Goal: Task Accomplishment & Management: Use online tool/utility

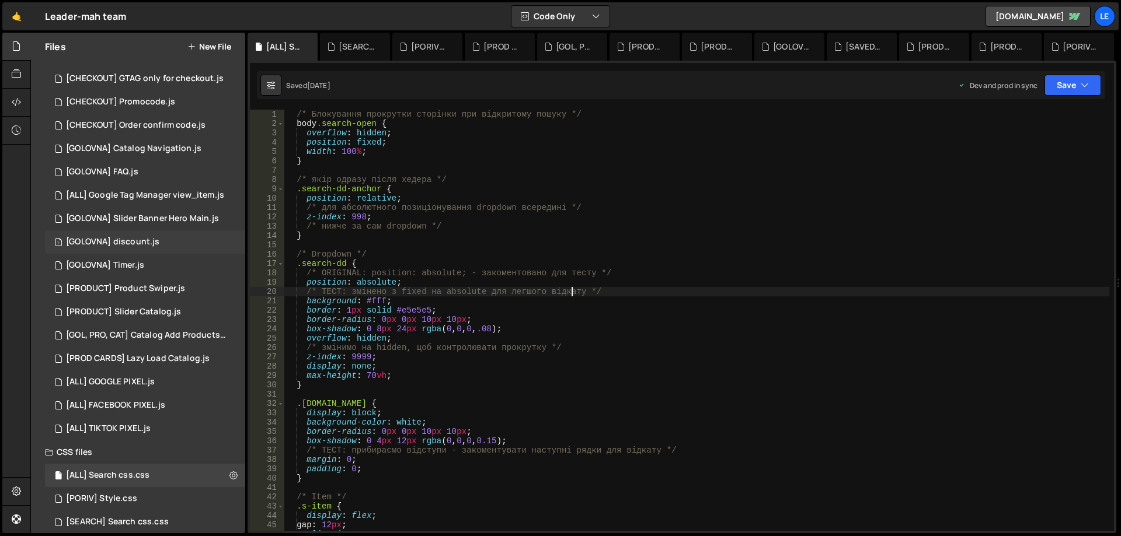
scroll to position [584, 0]
click at [184, 304] on div "5 [PRODUCT] Slider Catalog.js 0" at bounding box center [145, 305] width 200 height 23
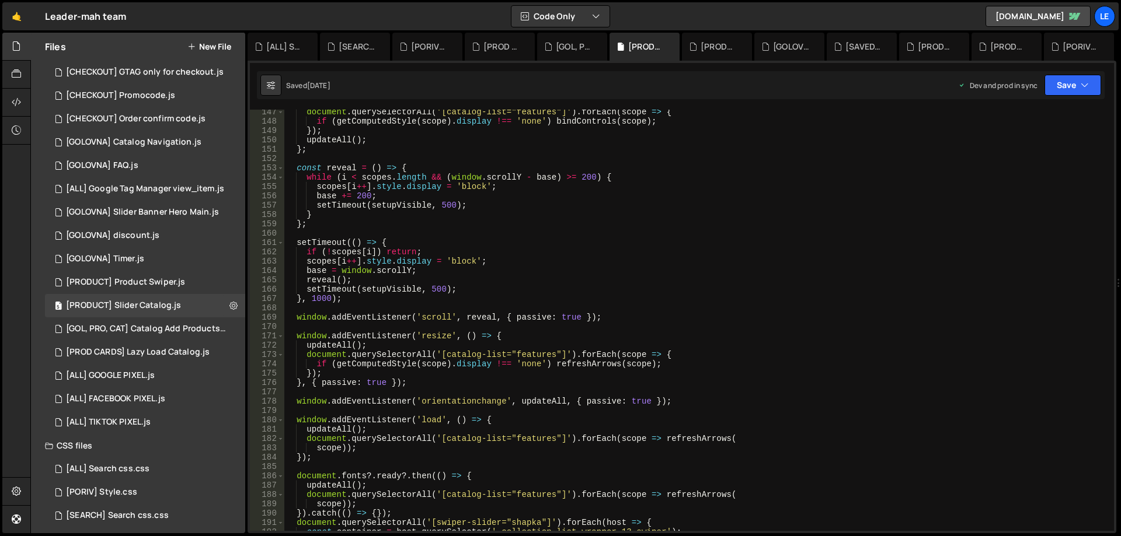
scroll to position [1366, 0]
drag, startPoint x: 1120, startPoint y: 450, endPoint x: 1120, endPoint y: 359, distance: 91.1
click at [1120, 359] on div at bounding box center [1118, 283] width 5 height 501
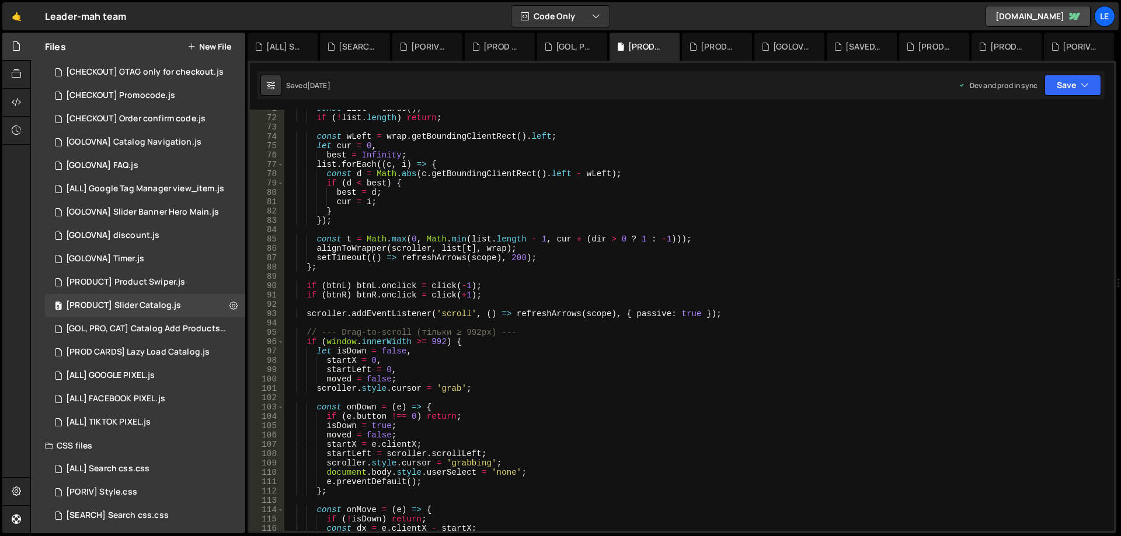
scroll to position [730, 0]
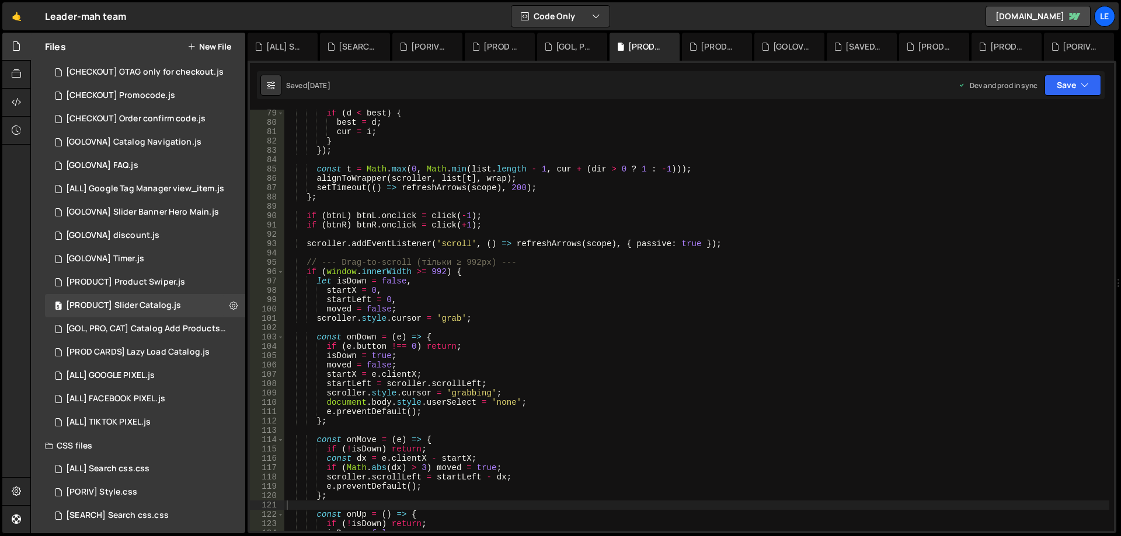
click at [682, 294] on div "if ( d < best ) { best = d ; cur = i ; } }) ; const t = Math . max ( 0 , Math .…" at bounding box center [696, 329] width 825 height 440
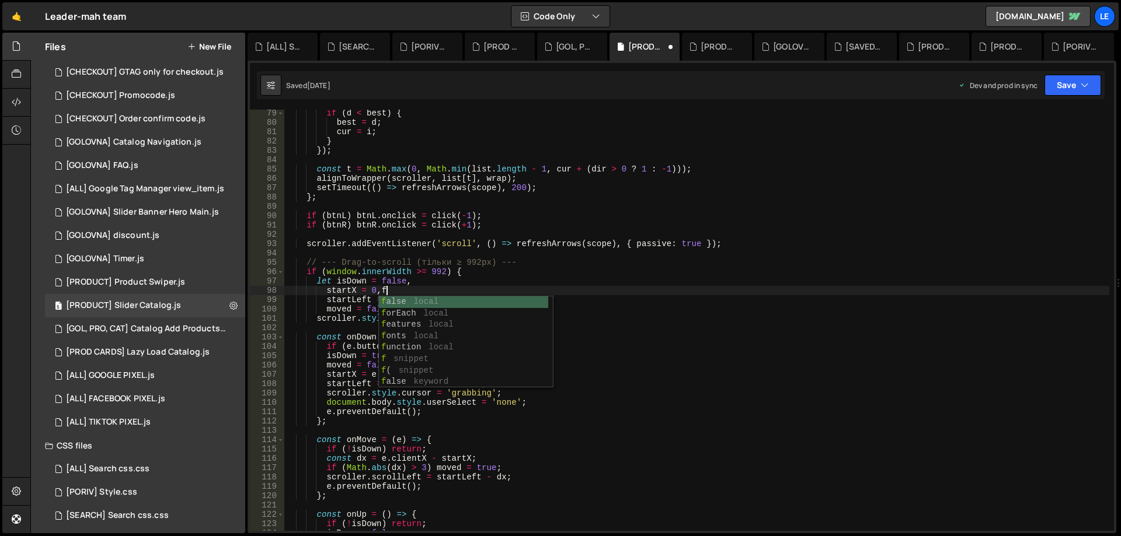
scroll to position [0, 6]
click at [829, 240] on div "if ( d < best ) { best = d ; cur = i ; } }) ; const t = Math . max ( 0 , Math .…" at bounding box center [696, 329] width 825 height 440
type textarea "scroller.addEventListener('scroll', () => refreshArrows(scope), { passive: true…"
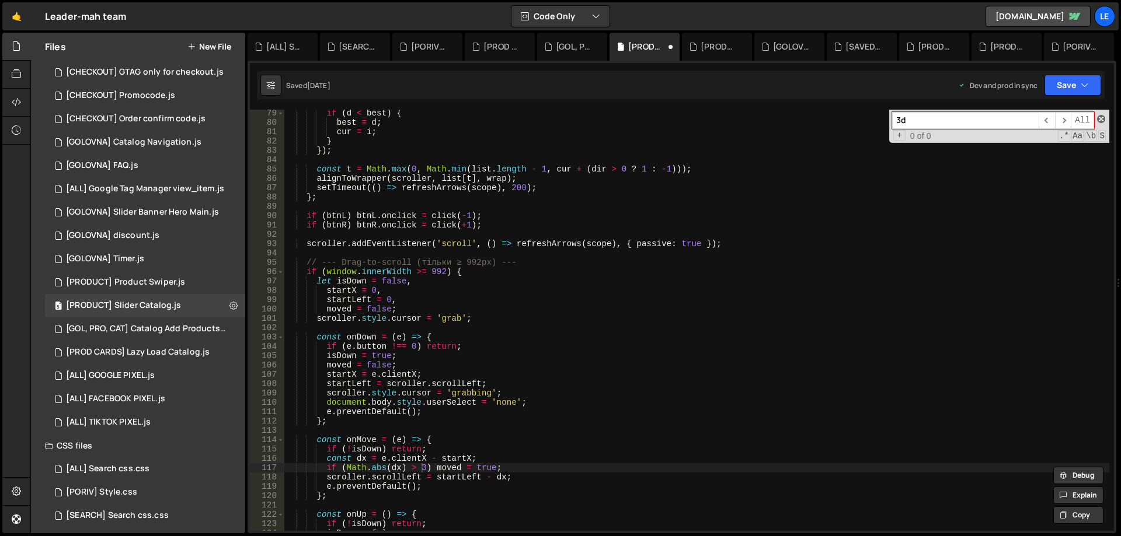
type input "3d"
click at [1101, 121] on span at bounding box center [1101, 119] width 8 height 8
type textarea "if (Math.abs(dx) > 3) moved = true;"
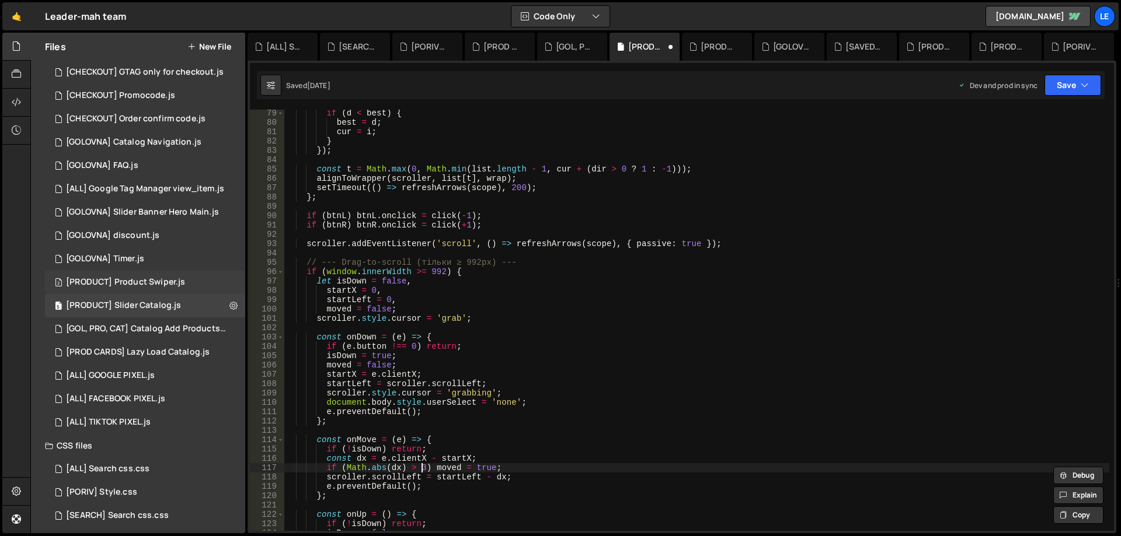
click at [178, 291] on div "2 [PRODUCT] Product Swiper.js 0" at bounding box center [145, 282] width 200 height 23
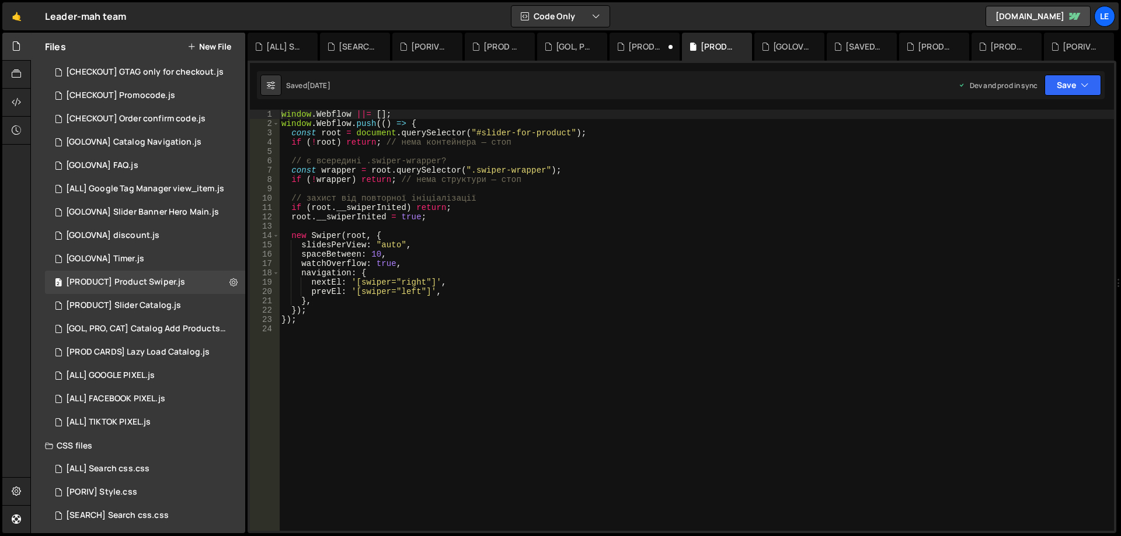
type textarea "});"
click at [460, 308] on div "window . Webflow ||= [ ] ; window . Webflow . push (( ) => { const root = docum…" at bounding box center [696, 330] width 835 height 440
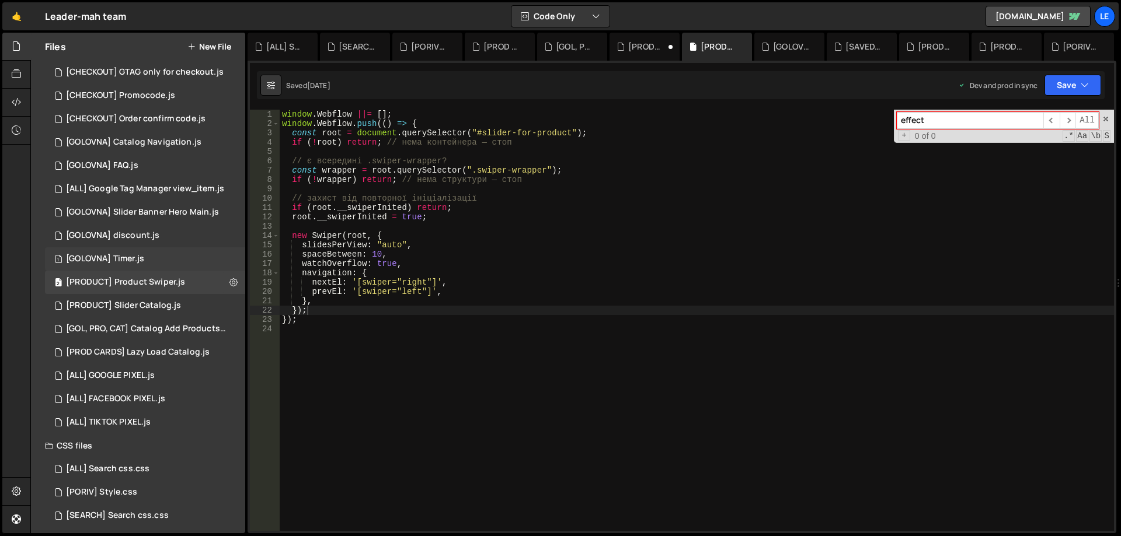
type input "effect"
click at [166, 253] on div "1 [GOLOVNA] Timer.js 0" at bounding box center [145, 258] width 200 height 23
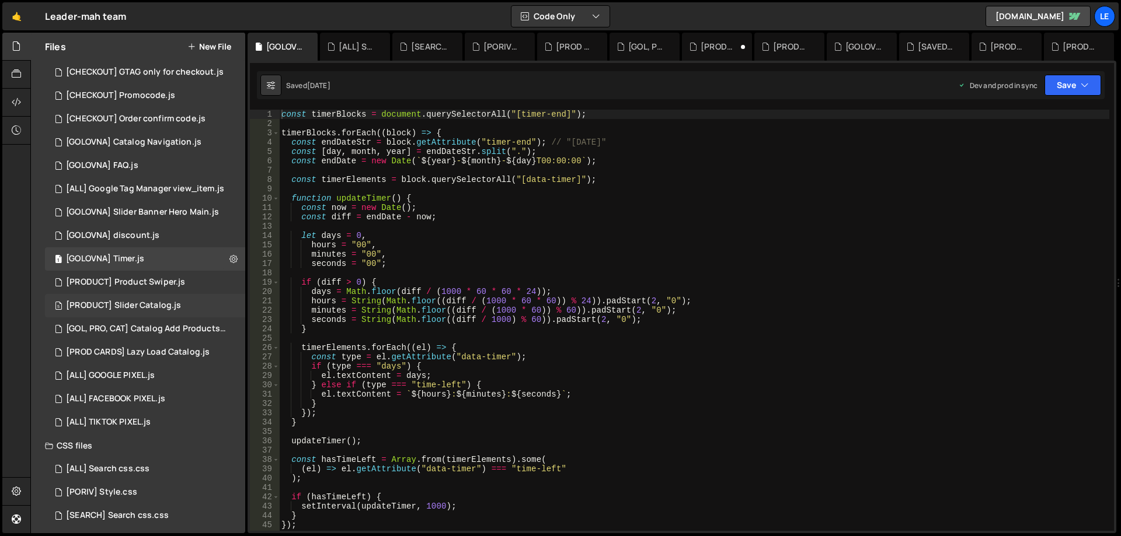
click at [156, 301] on div "[PRODUCT] Slider Catalog.js" at bounding box center [123, 306] width 115 height 11
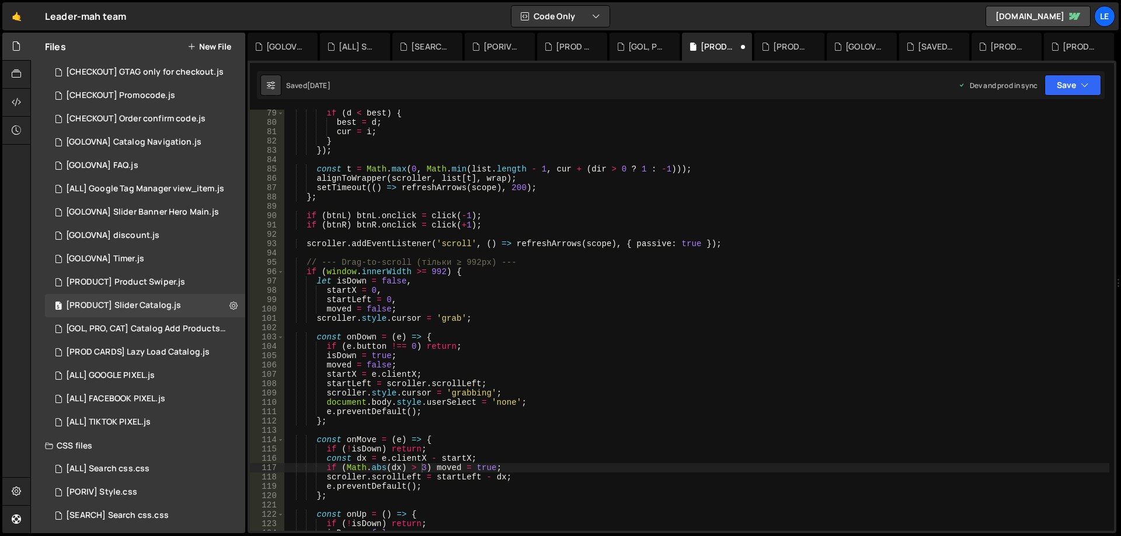
type textarea "if (window.innerWidth >= 992) {"
click at [517, 274] on div "if ( d < best ) { best = d ; cur = i ; } }) ; const t = Math . max ( 0 , Math .…" at bounding box center [696, 329] width 825 height 440
paste input "effect"
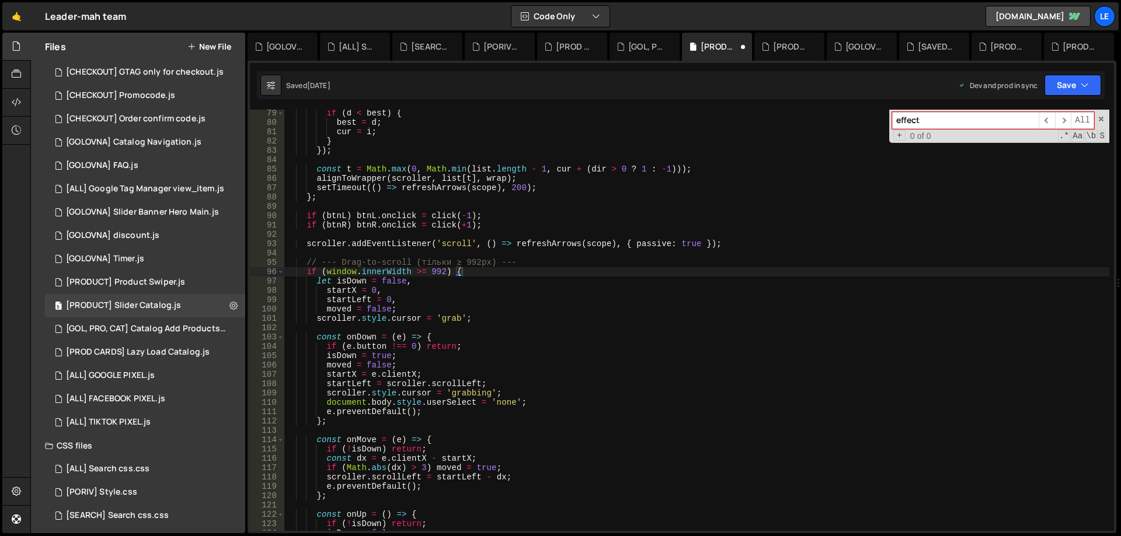
type input "effect"
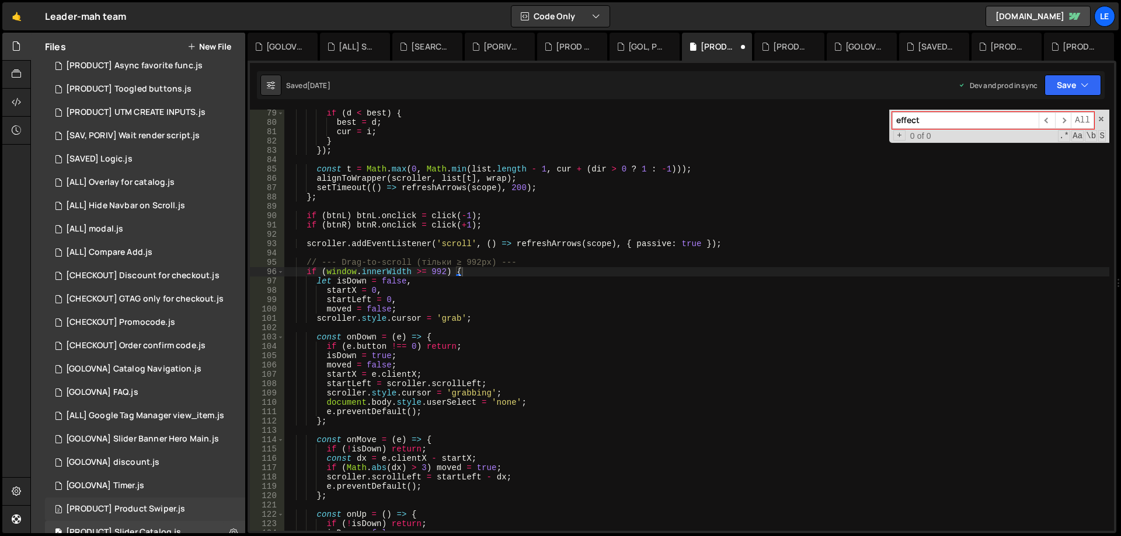
scroll to position [350, 0]
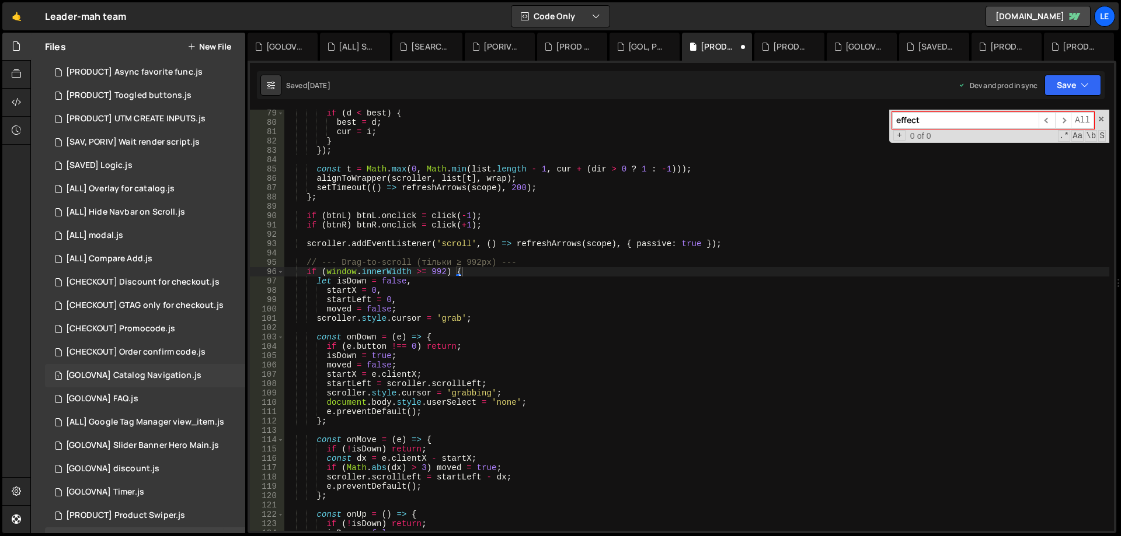
click at [181, 375] on div "[GOLOVNA] Catalog Navigation.js" at bounding box center [133, 376] width 135 height 11
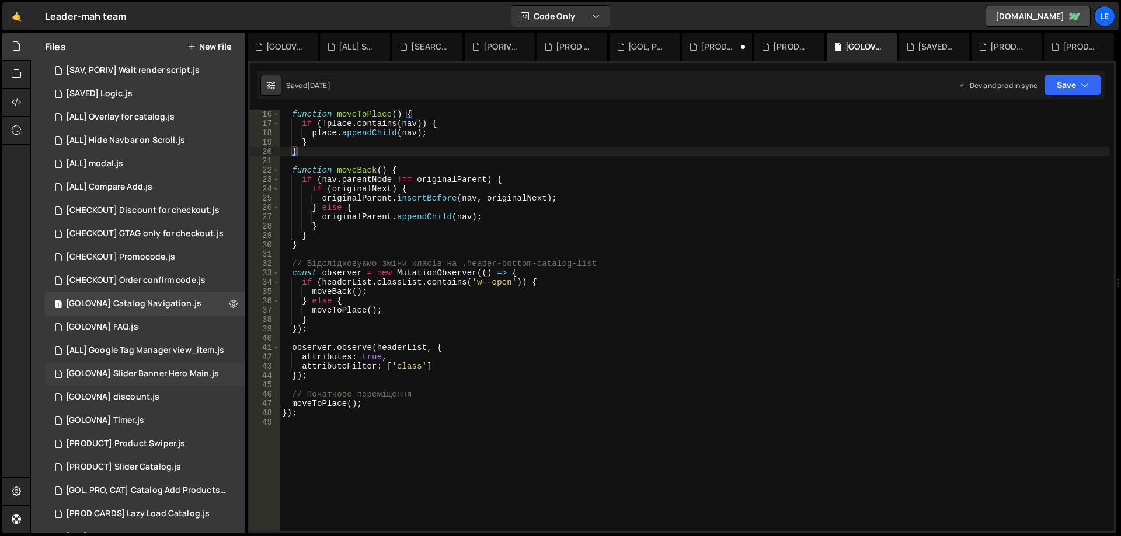
scroll to position [467, 0]
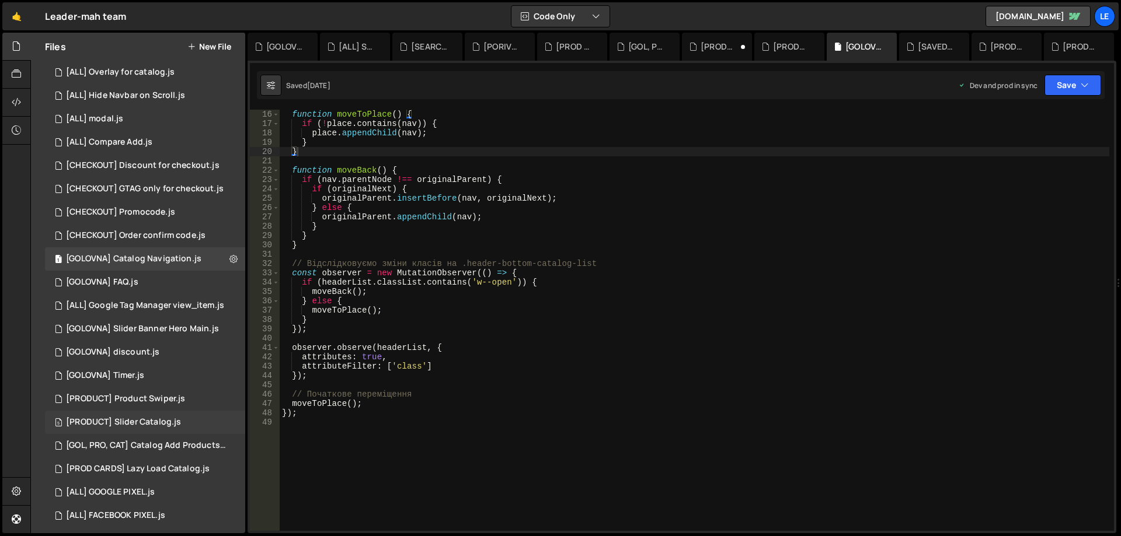
click at [182, 413] on div "5 [PRODUCT] Slider Catalog.js 0" at bounding box center [145, 422] width 200 height 23
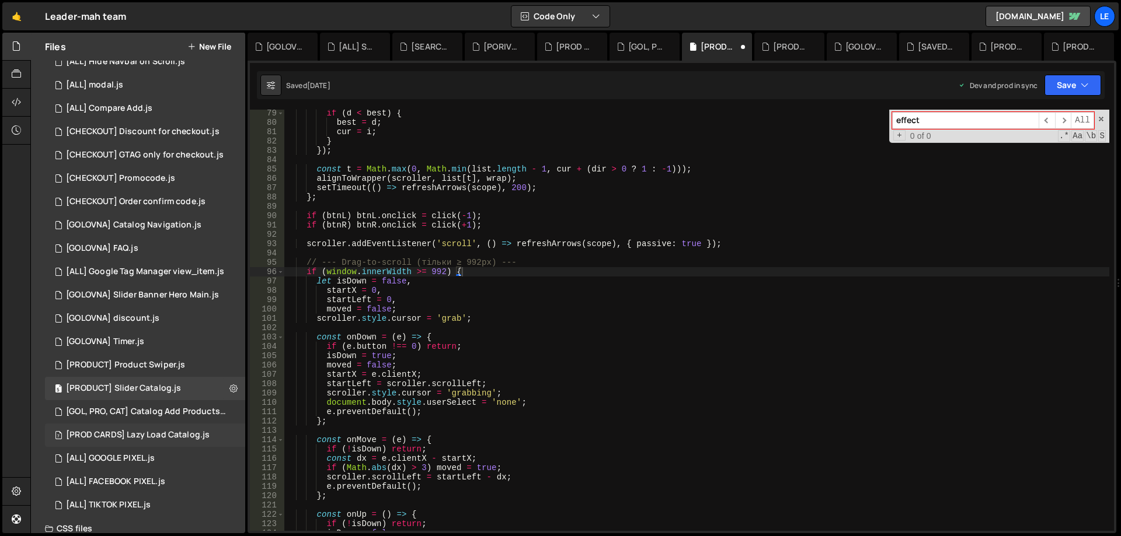
scroll to position [613, 0]
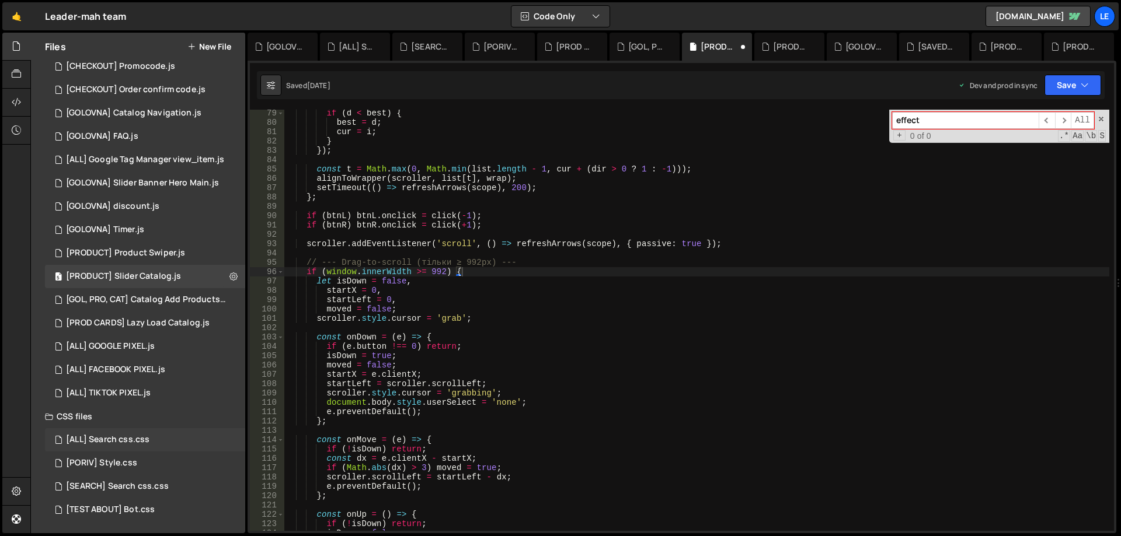
click at [166, 440] on div "[ALL] Search css.css 0" at bounding box center [145, 439] width 200 height 23
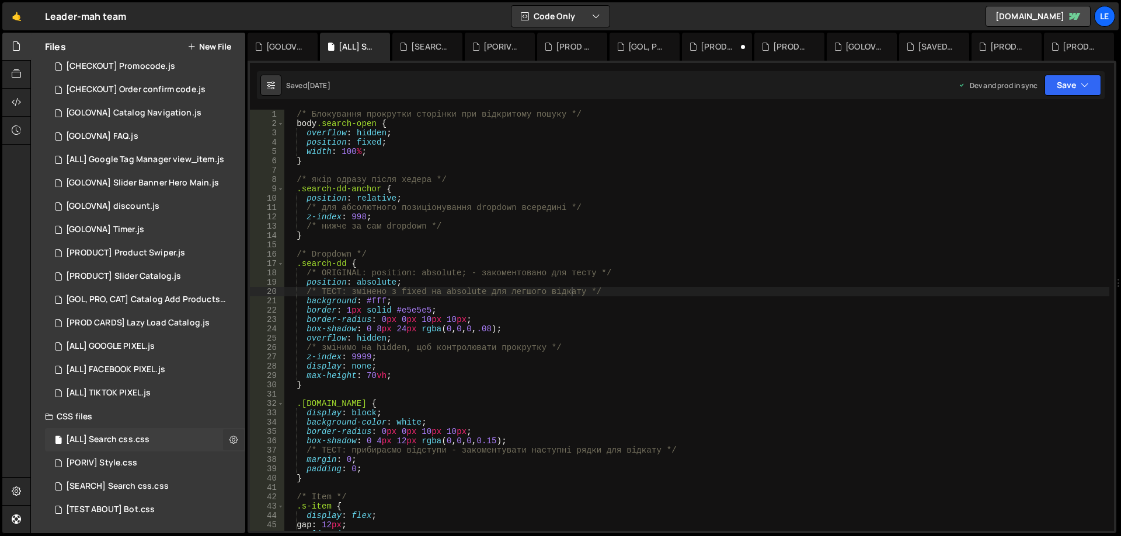
click at [229, 434] on icon at bounding box center [233, 439] width 8 height 11
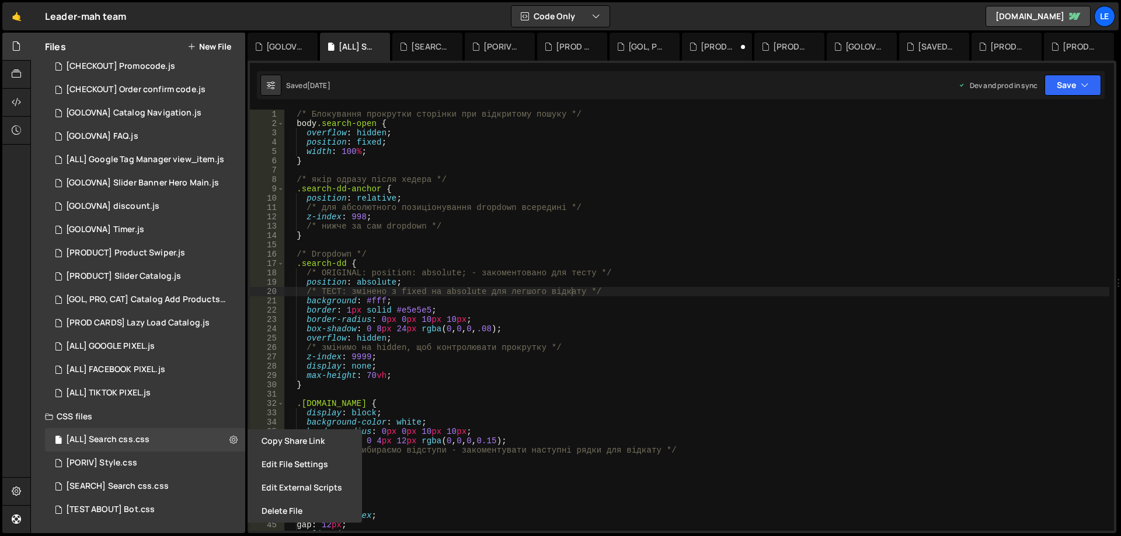
click at [405, 404] on div "/* Блокування прокрутки сторінки при відкритому пошуку */ body .search-open { o…" at bounding box center [696, 330] width 825 height 440
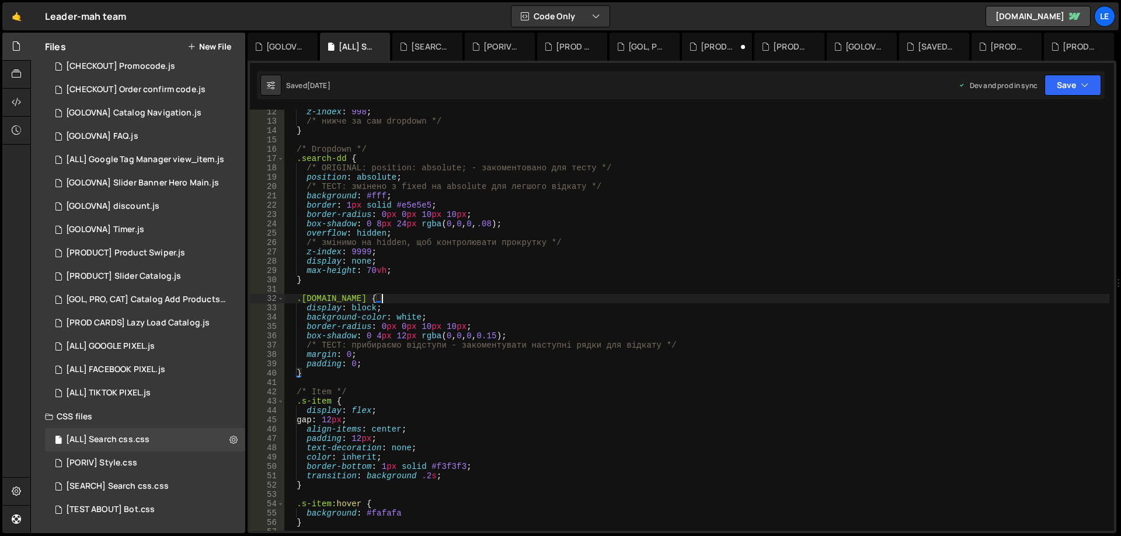
scroll to position [0, 0]
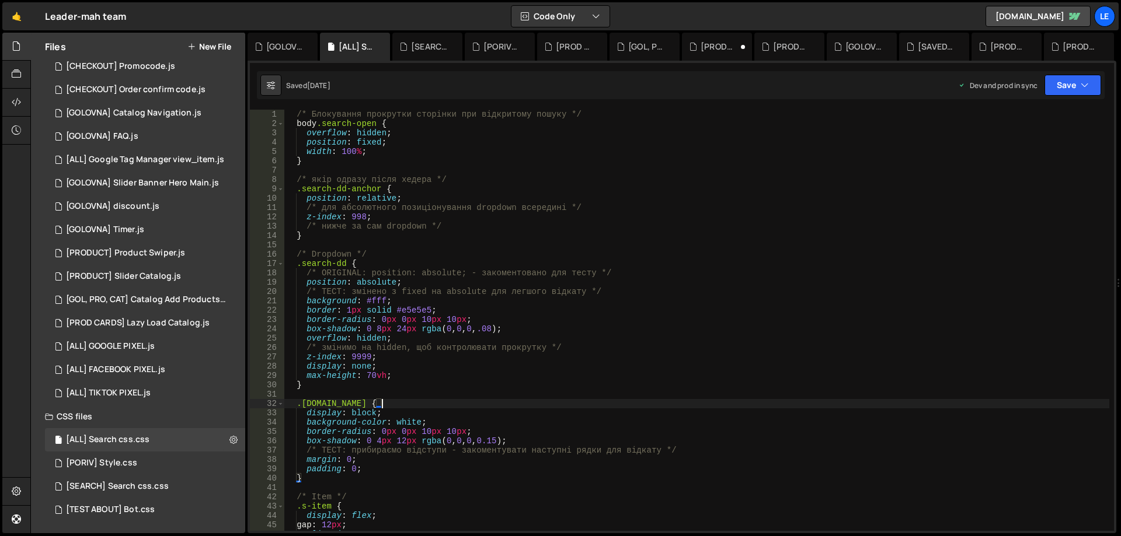
click at [296, 115] on div "/* Блокування прокрутки сторінки при відкритому пошуку */ body .search-open { o…" at bounding box center [696, 330] width 825 height 440
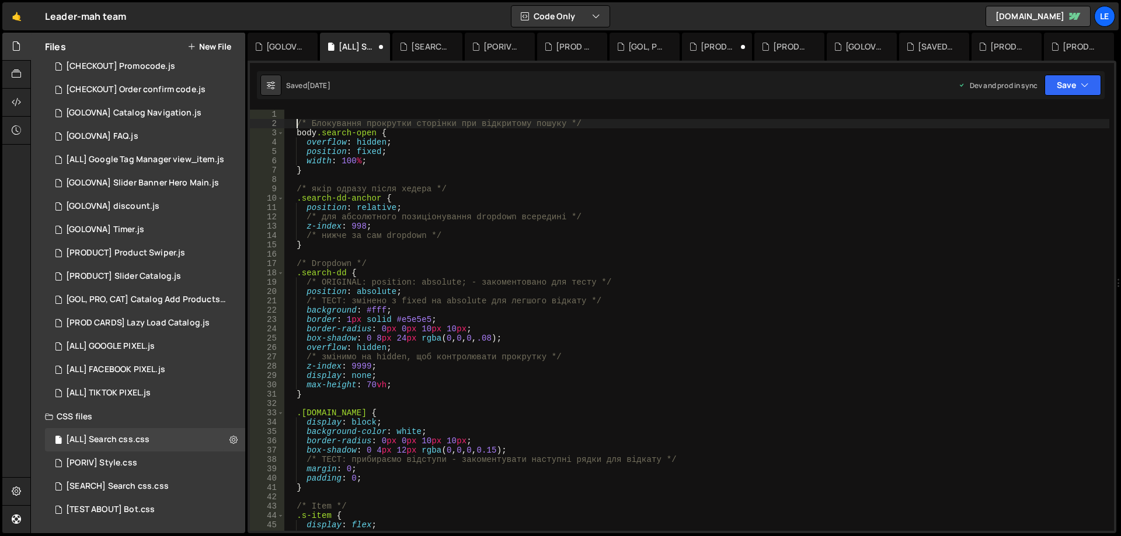
scroll to position [0, 1]
type textarea "/* Блокування прокрутки сторінки при відкритому пошуку */"
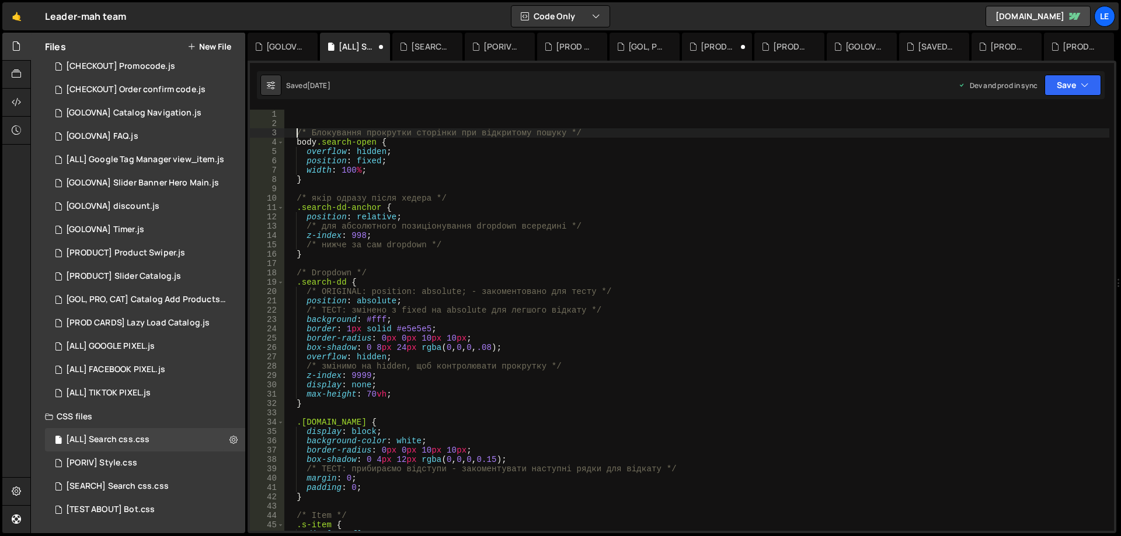
scroll to position [0, 0]
paste textarea "}"
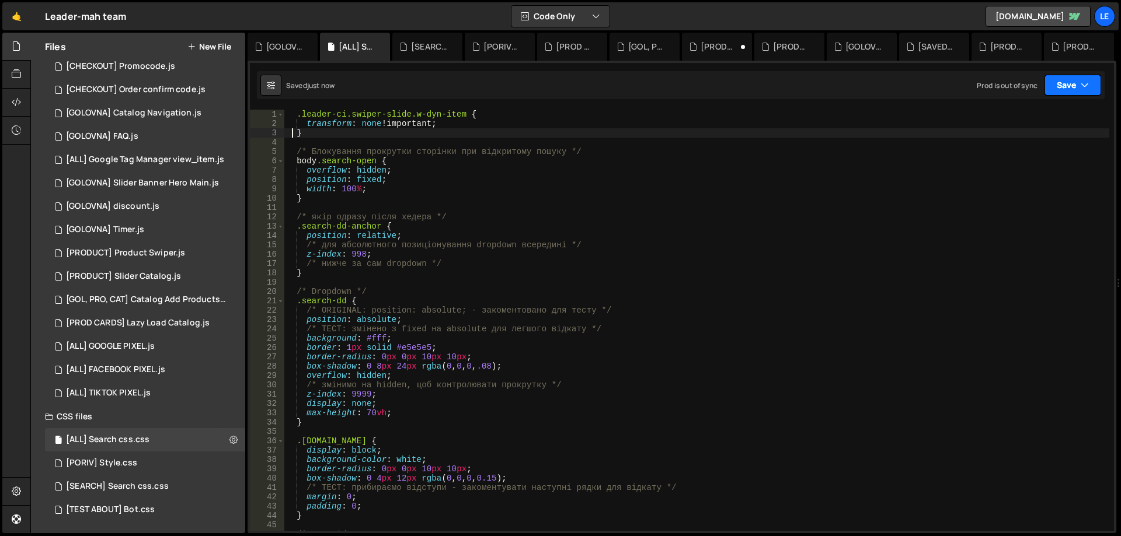
type textarea "}"
click at [1062, 81] on button "Save" at bounding box center [1072, 85] width 57 height 21
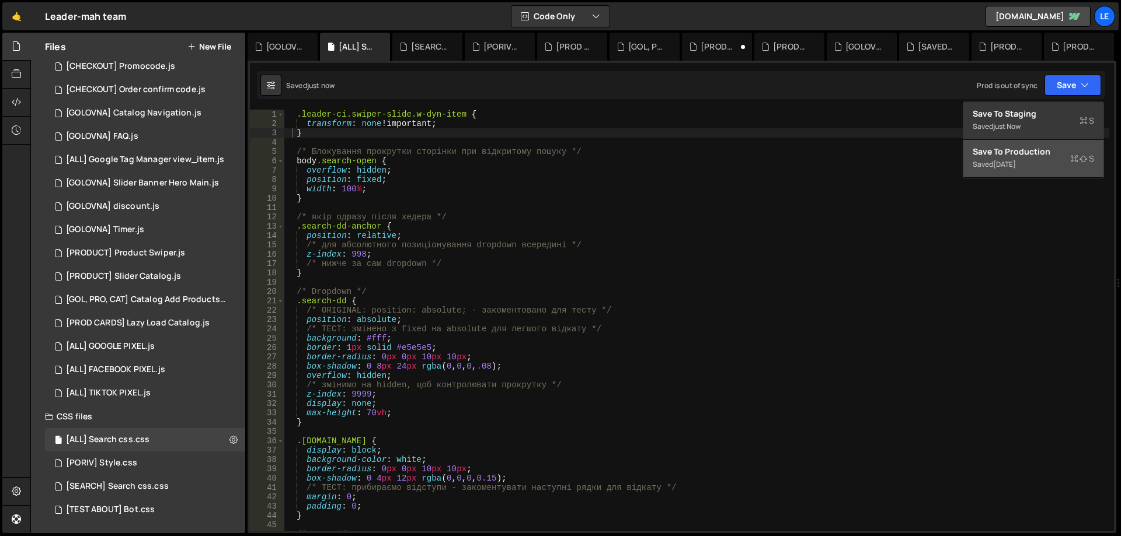
click at [1035, 145] on button "Save to Production S Saved [DATE]" at bounding box center [1033, 159] width 140 height 38
